Goal: Use online tool/utility: Utilize a website feature to perform a specific function

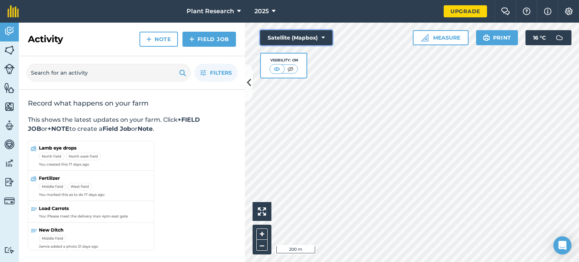
click at [287, 38] on button "Satellite (Mapbox)" at bounding box center [296, 37] width 72 height 15
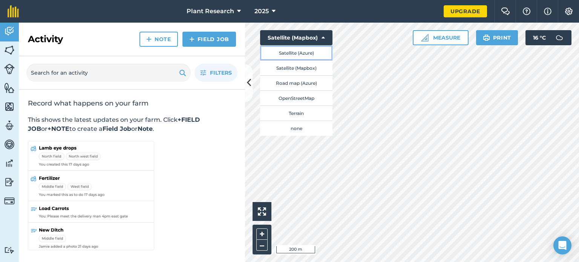
click at [293, 51] on button "Satellite (Azure)" at bounding box center [296, 52] width 72 height 15
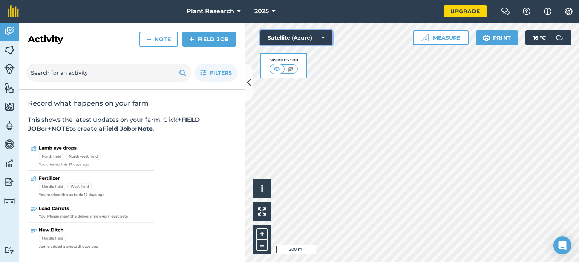
click at [295, 40] on button "Satellite (Azure)" at bounding box center [296, 37] width 72 height 15
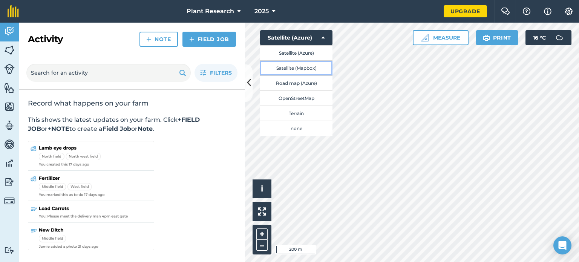
click at [297, 70] on button "Satellite (Mapbox)" at bounding box center [296, 67] width 72 height 15
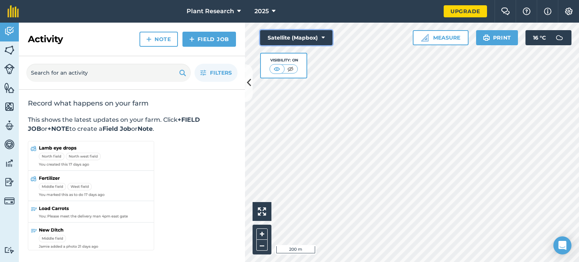
click at [291, 35] on button "Satellite (Mapbox)" at bounding box center [296, 37] width 72 height 15
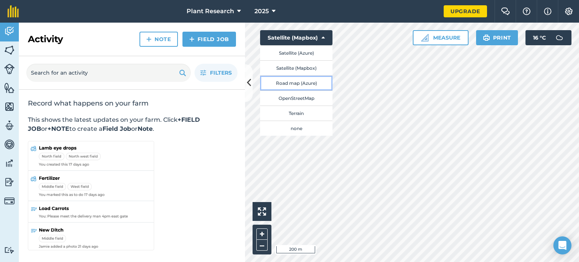
click at [293, 82] on button "Road map (Azure)" at bounding box center [296, 82] width 72 height 15
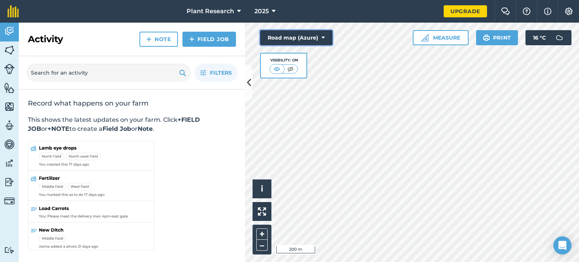
click at [297, 34] on button "Road map (Azure)" at bounding box center [296, 37] width 72 height 15
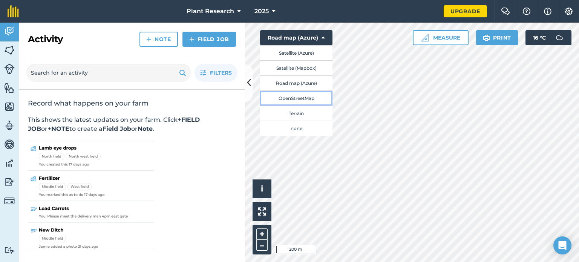
click at [300, 97] on button "OpenStreetMap" at bounding box center [296, 97] width 72 height 15
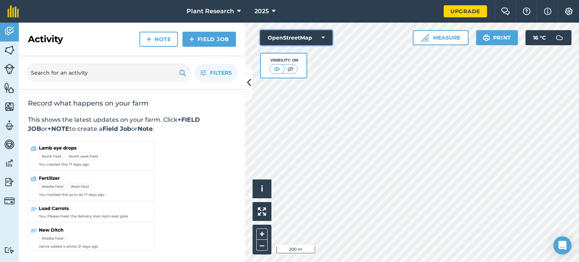
click at [305, 35] on button "OpenStreetMap" at bounding box center [296, 37] width 72 height 15
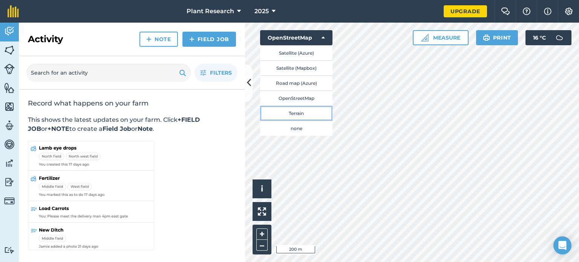
click at [313, 115] on button "Terrain" at bounding box center [296, 113] width 72 height 15
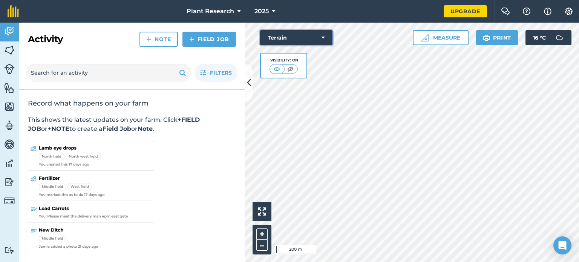
click at [320, 36] on button "Terrain" at bounding box center [296, 37] width 72 height 15
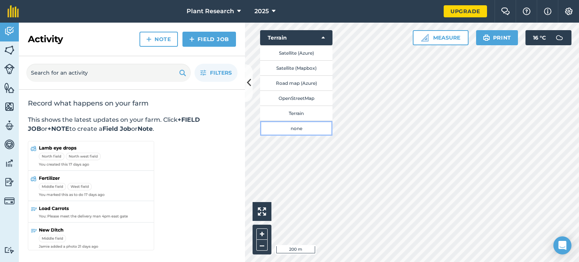
click at [320, 129] on button "none" at bounding box center [296, 128] width 72 height 15
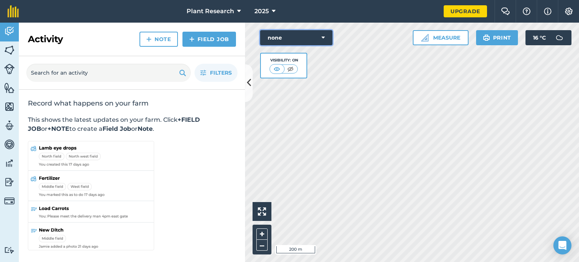
click at [321, 33] on button "none" at bounding box center [296, 37] width 72 height 15
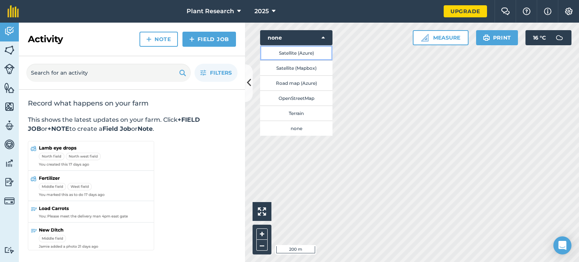
click at [322, 54] on button "Satellite (Azure)" at bounding box center [296, 52] width 72 height 15
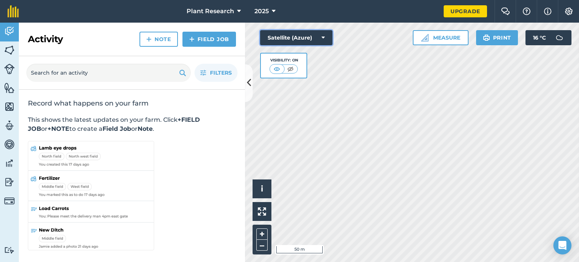
click at [311, 37] on button "Satellite (Azure)" at bounding box center [296, 37] width 72 height 15
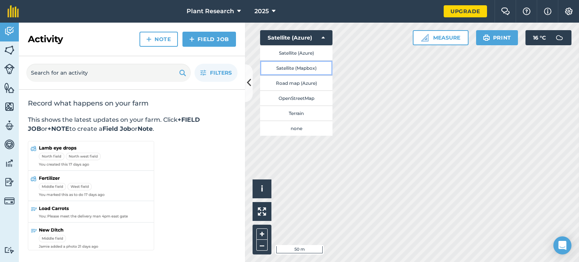
click at [311, 69] on button "Satellite (Mapbox)" at bounding box center [296, 67] width 72 height 15
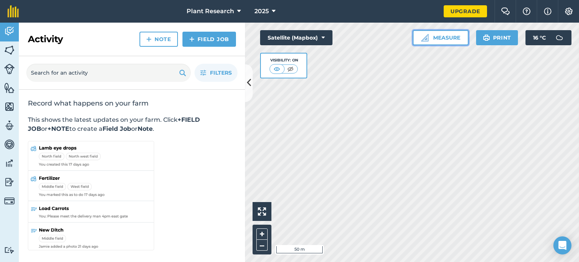
click at [435, 39] on button "Measure" at bounding box center [441, 37] width 56 height 15
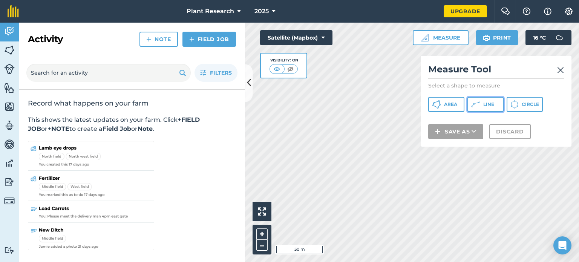
click at [475, 104] on icon at bounding box center [475, 104] width 9 height 9
